Goal: Task Accomplishment & Management: Use online tool/utility

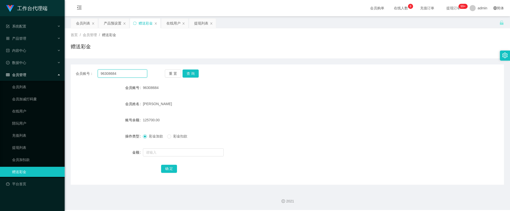
click at [128, 75] on input "96308684" at bounding box center [122, 73] width 49 height 8
paste input "kleinMoretti"
type input "kleinMoretti"
click at [193, 75] on button "查 询" at bounding box center [191, 73] width 16 height 8
click at [131, 71] on input "kleinMoretti" at bounding box center [122, 73] width 49 height 8
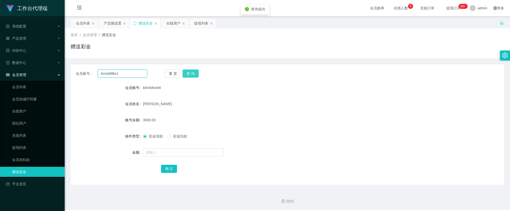
type input "AnnieBBe1"
click at [192, 71] on button "查 询" at bounding box center [191, 73] width 16 height 8
click at [171, 134] on label "彩金扣款" at bounding box center [178, 136] width 22 height 5
click at [158, 154] on input "text" at bounding box center [183, 152] width 81 height 8
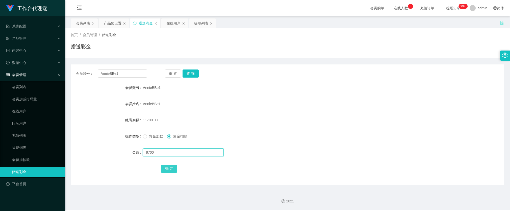
type input "8700"
click at [164, 170] on button "确 定" at bounding box center [169, 169] width 16 height 8
click at [115, 22] on div "产品预设置" at bounding box center [113, 23] width 18 height 10
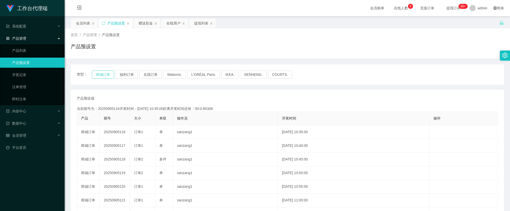
click at [105, 76] on button "商城订单" at bounding box center [103, 74] width 22 height 8
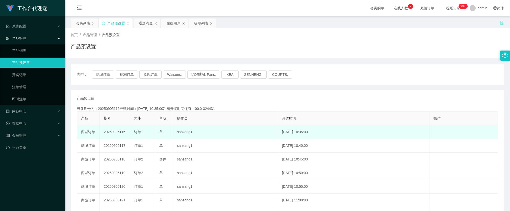
click at [114, 131] on td "20250905116" at bounding box center [115, 132] width 30 height 14
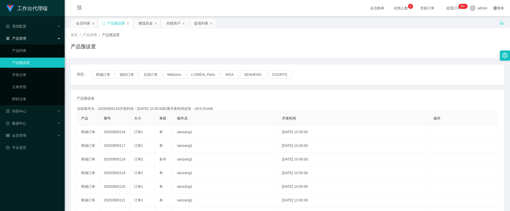
copy td "20250905116"
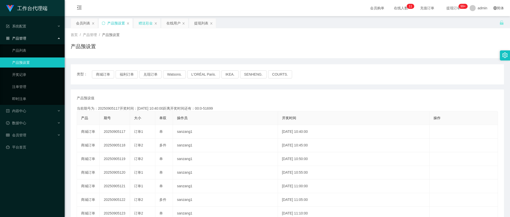
click at [144, 23] on div "赠送彩金" at bounding box center [146, 23] width 14 height 10
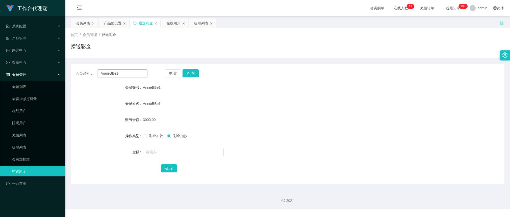
click at [118, 75] on input "AnnieBBe1" at bounding box center [122, 73] width 49 height 8
paste input "kleinMoretti"
type input "kleinMoretti"
click at [187, 73] on button "查 询" at bounding box center [191, 73] width 16 height 8
click at [106, 23] on div "产品预设置" at bounding box center [113, 23] width 18 height 10
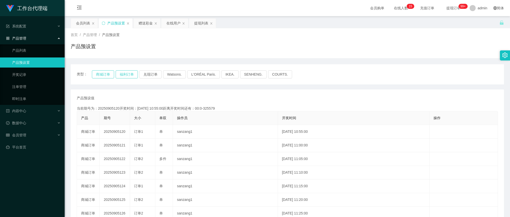
drag, startPoint x: 109, startPoint y: 73, endPoint x: 133, endPoint y: 76, distance: 23.9
click at [133, 76] on div "类型： 商城订单 福利订单 兑现订单 Watsons. L'ORÉAL Paris. IKEA. [GEOGRAPHIC_DATA]. COURTS." at bounding box center [287, 74] width 421 height 8
click at [129, 75] on button "福利订单" at bounding box center [127, 74] width 22 height 8
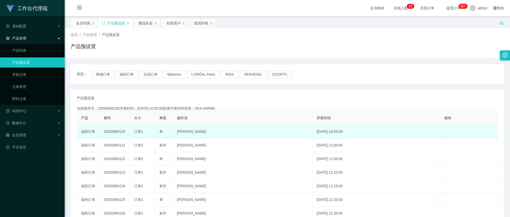
click at [123, 130] on td "20250905120" at bounding box center [115, 132] width 30 height 14
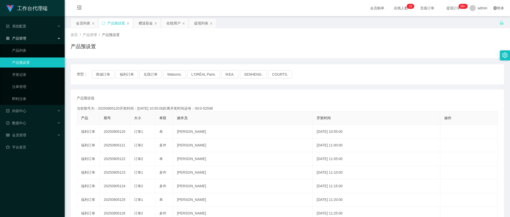
copy td "20250905120"
click at [150, 23] on div "赠送彩金" at bounding box center [146, 23] width 14 height 10
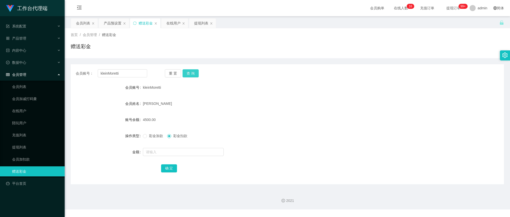
click at [187, 72] on button "查 询" at bounding box center [191, 73] width 16 height 8
click at [149, 136] on span "彩金加款" at bounding box center [156, 136] width 18 height 4
click at [161, 150] on input "text" at bounding box center [183, 152] width 81 height 8
type input "7000"
click at [167, 170] on button "确 定" at bounding box center [169, 169] width 16 height 8
